Goal: Find specific page/section: Find specific page/section

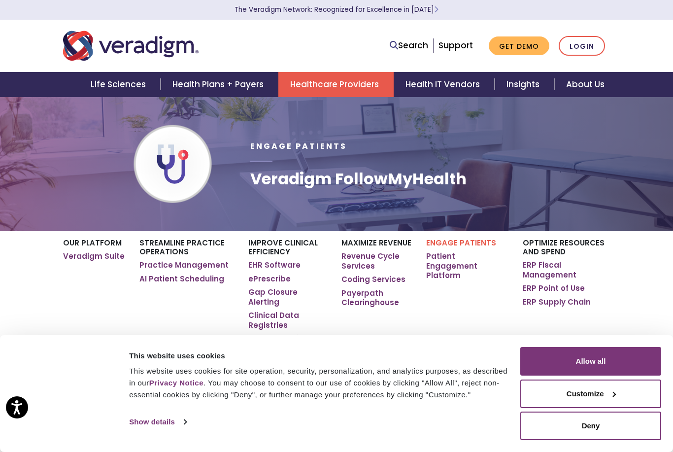
click at [201, 80] on link "Health Plans + Payers" at bounding box center [220, 84] width 118 height 25
click at [81, 258] on link "Veradigm Suite" at bounding box center [94, 256] width 62 height 10
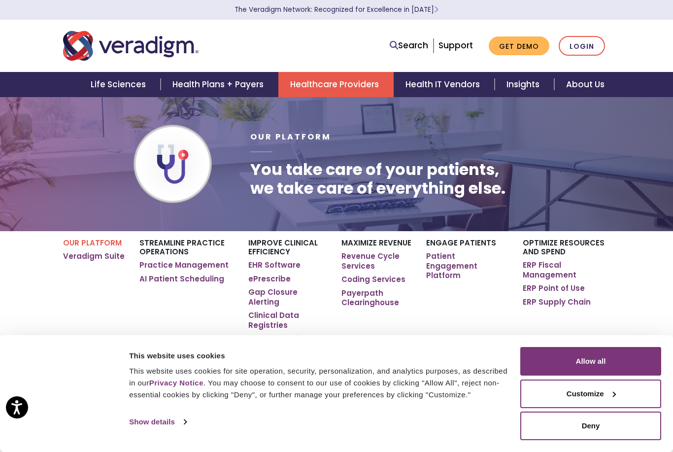
click at [447, 263] on link "Patient Engagement Platform" at bounding box center [467, 265] width 82 height 29
